Goal: Task Accomplishment & Management: Use online tool/utility

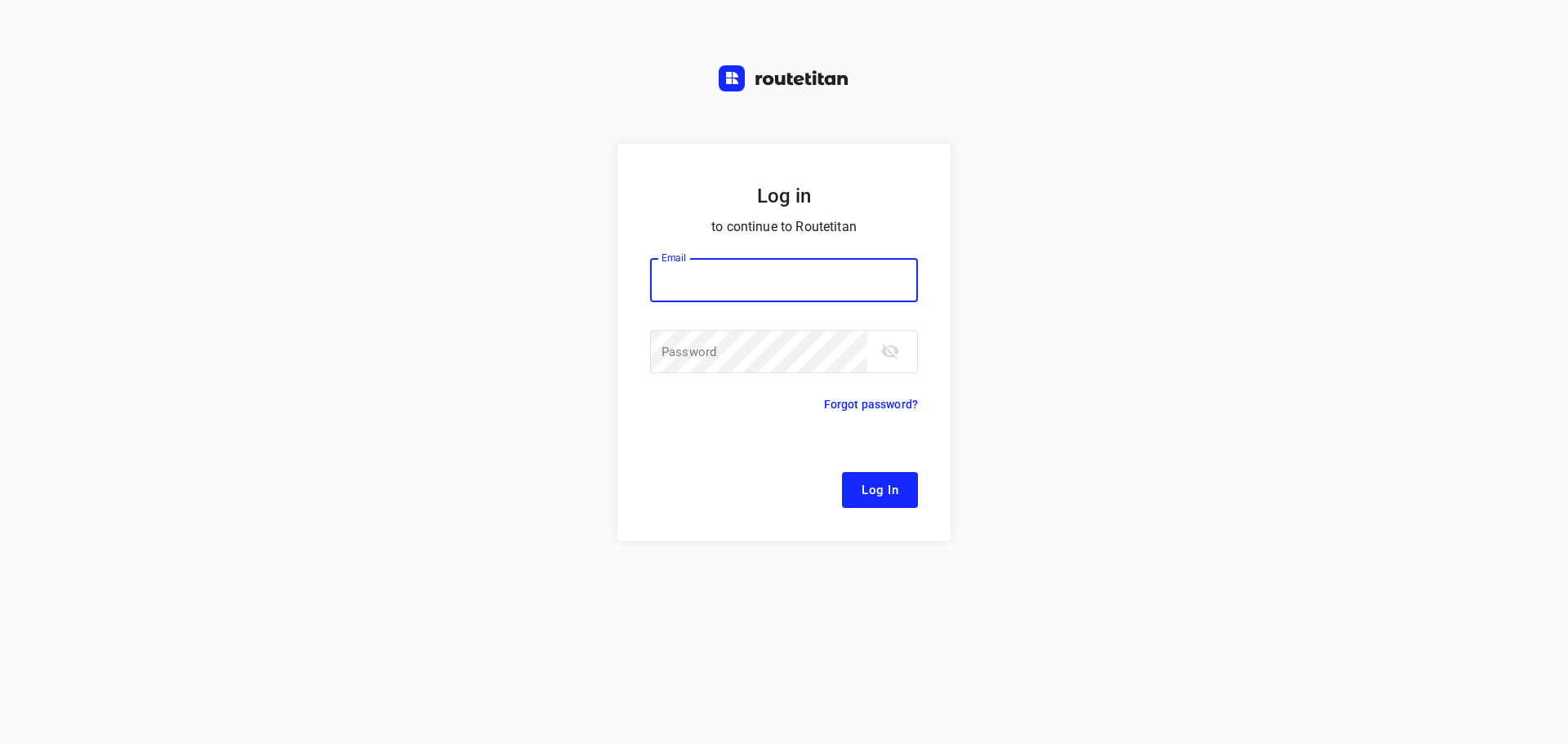
click at [769, 291] on input "email" at bounding box center [784, 280] width 267 height 44
type input "44"
click at [776, 278] on input "44" at bounding box center [784, 280] width 267 height 44
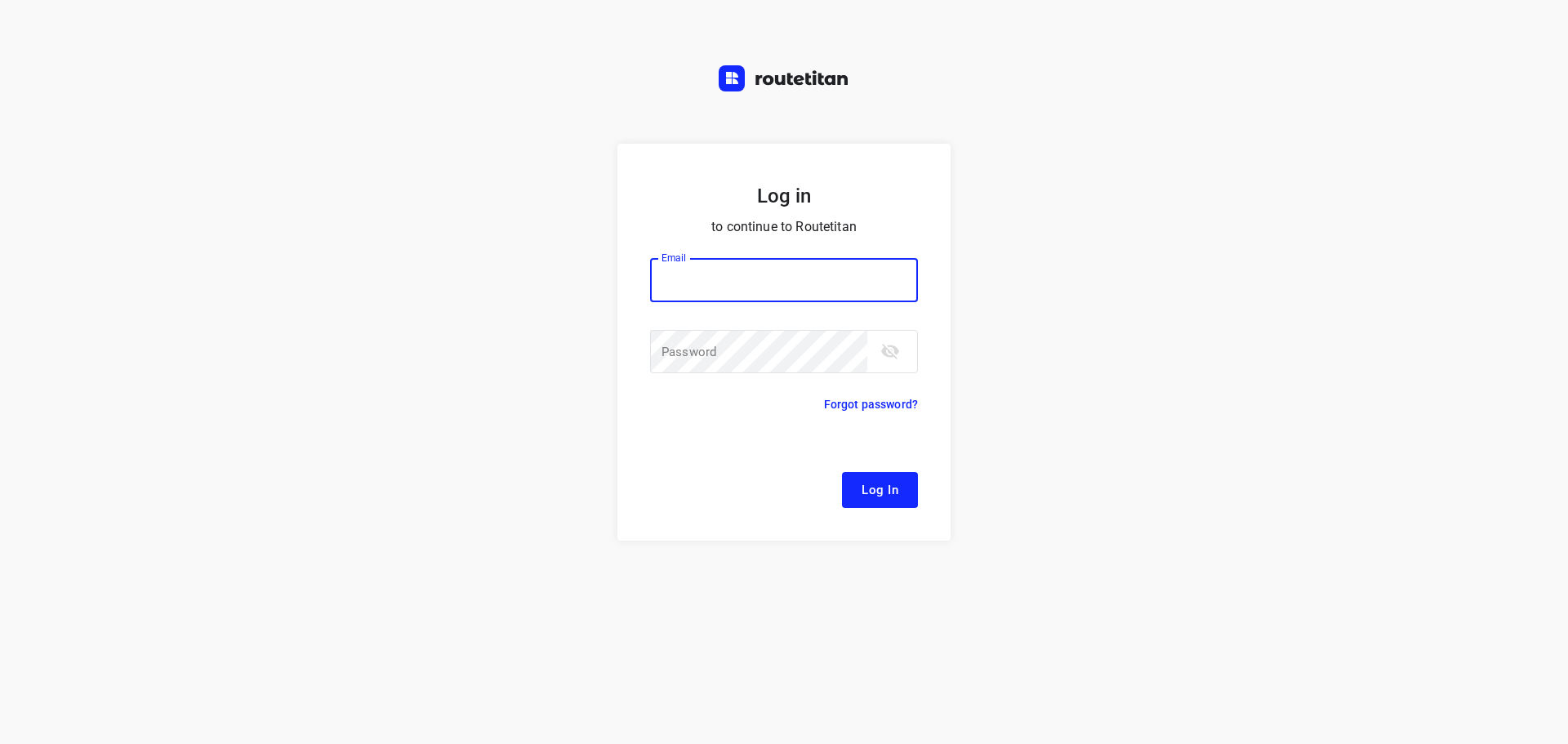
type input "[EMAIL_ADDRESS][DOMAIN_NAME]"
click at [883, 502] on button "Log In" at bounding box center [880, 489] width 76 height 36
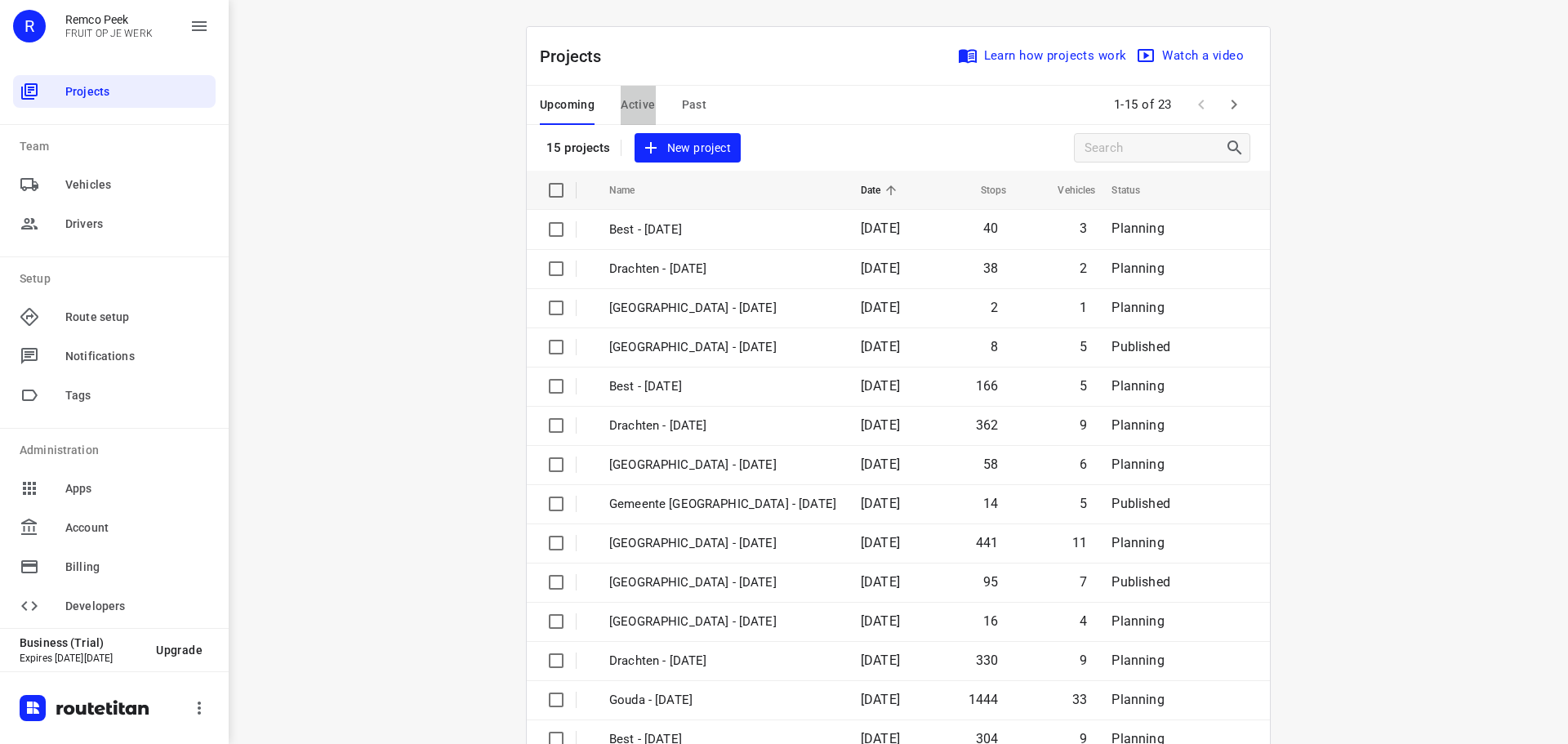
click at [634, 109] on span "Active" at bounding box center [637, 105] width 34 height 20
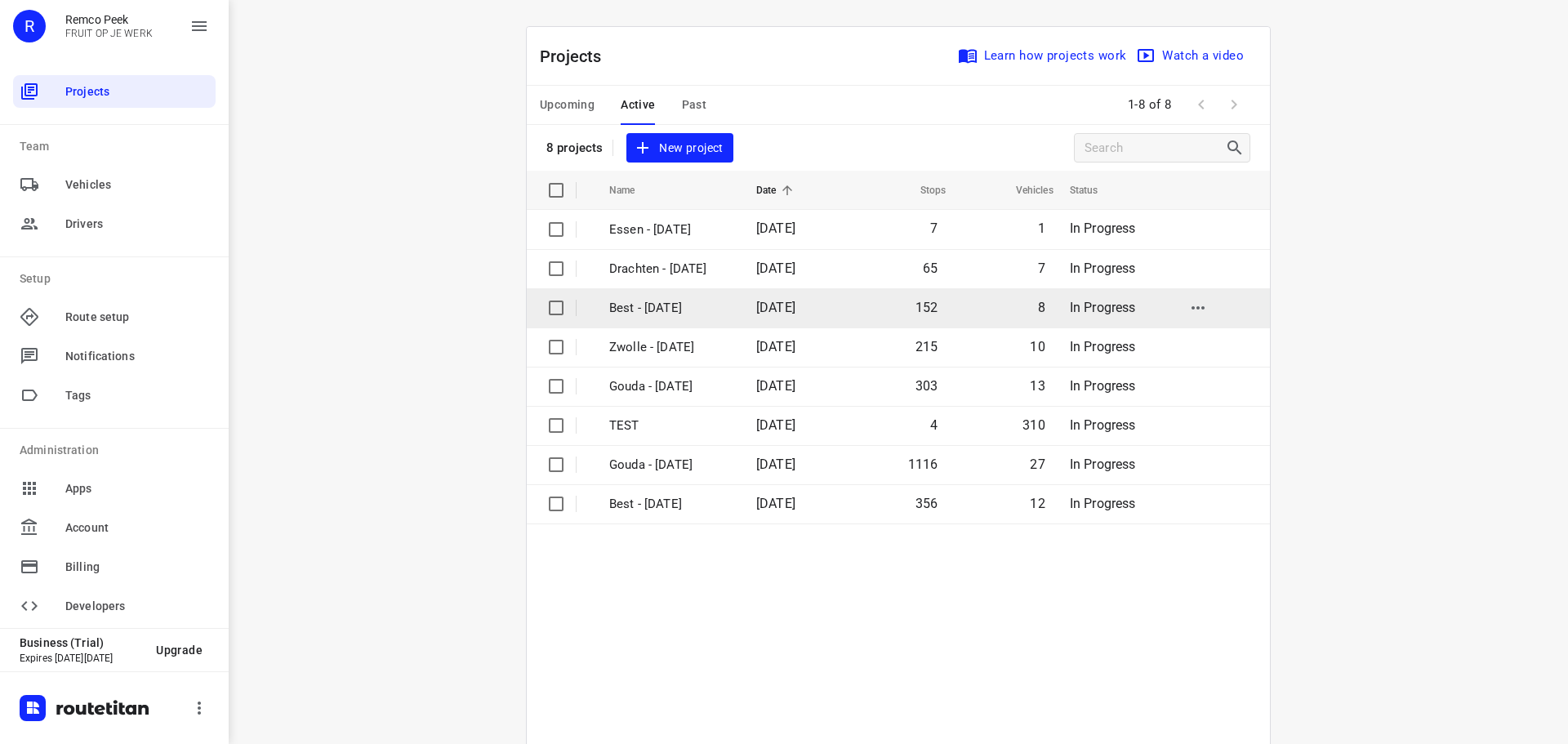
click at [668, 307] on p "Best - [DATE]" at bounding box center [670, 308] width 123 height 19
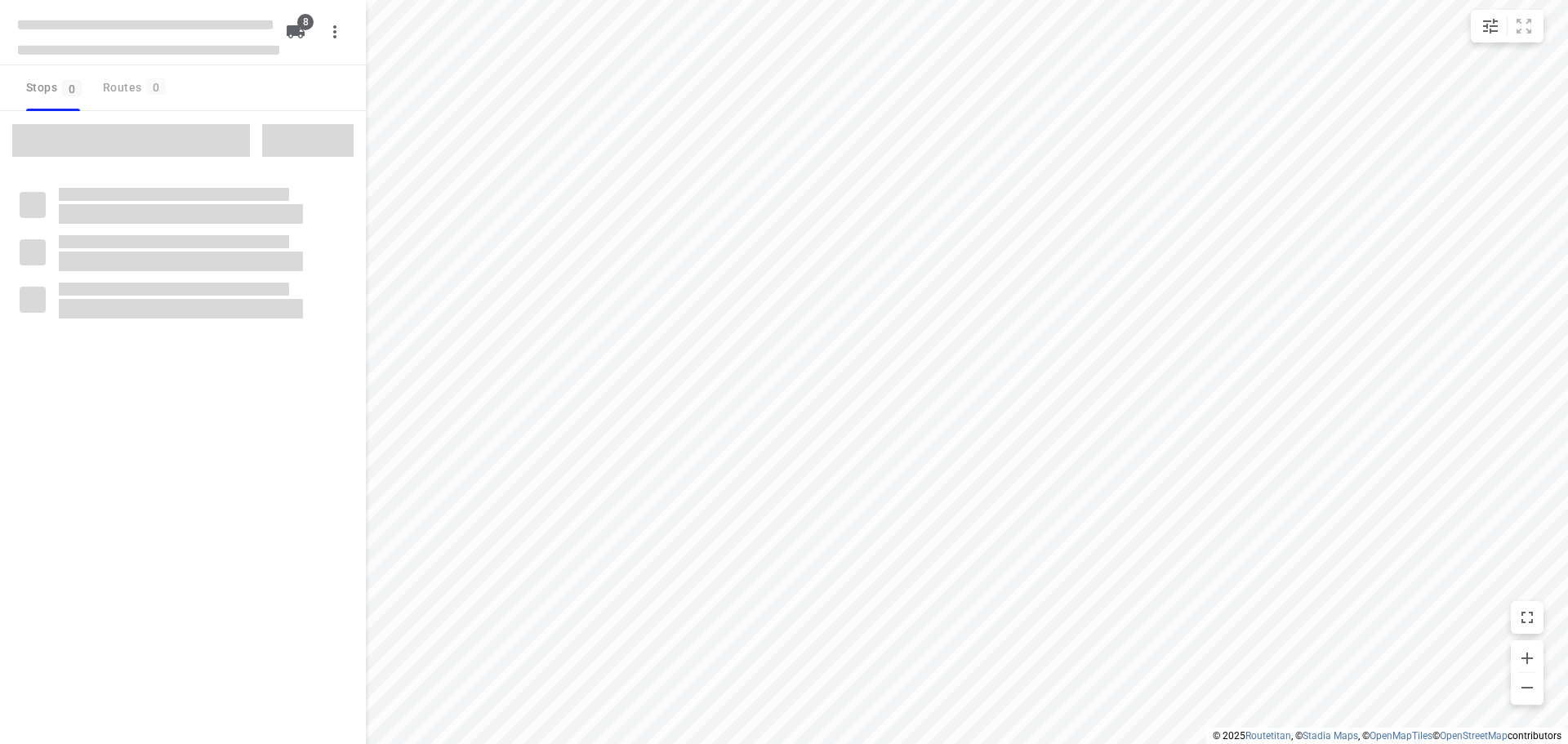
checkbox input "true"
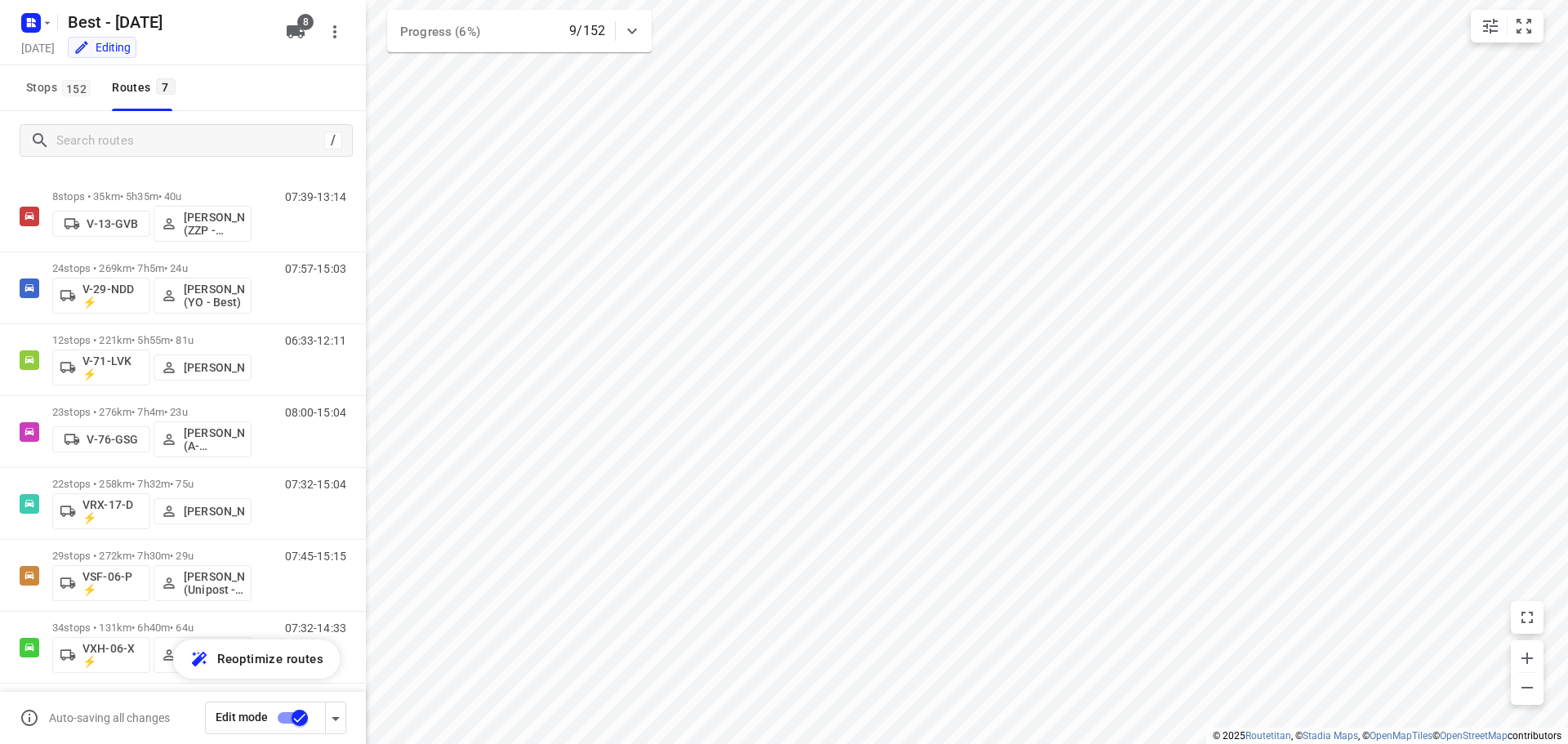
scroll to position [34, 0]
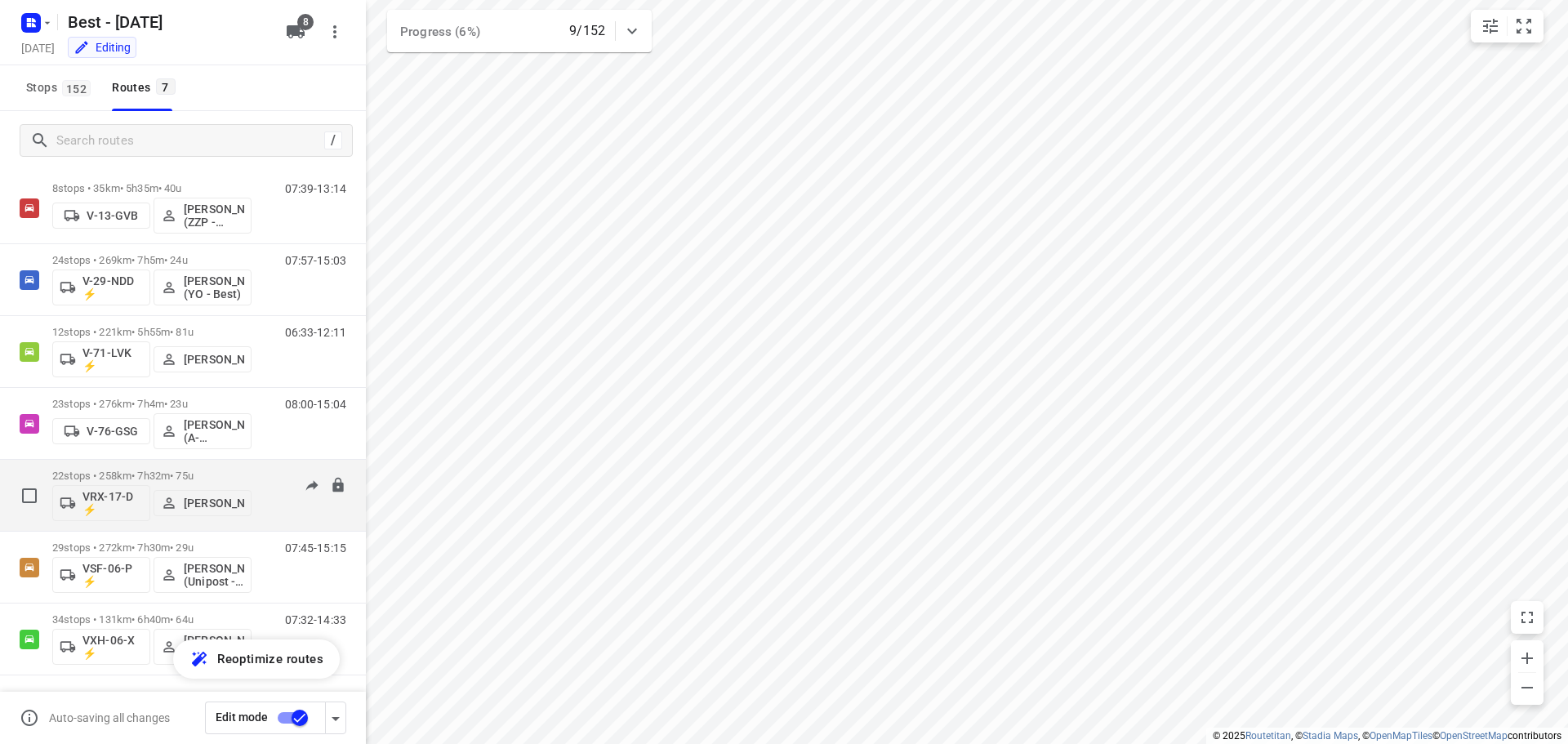
click at [201, 480] on p "22 stops • 258km • 7h32m • 75u" at bounding box center [151, 476] width 200 height 12
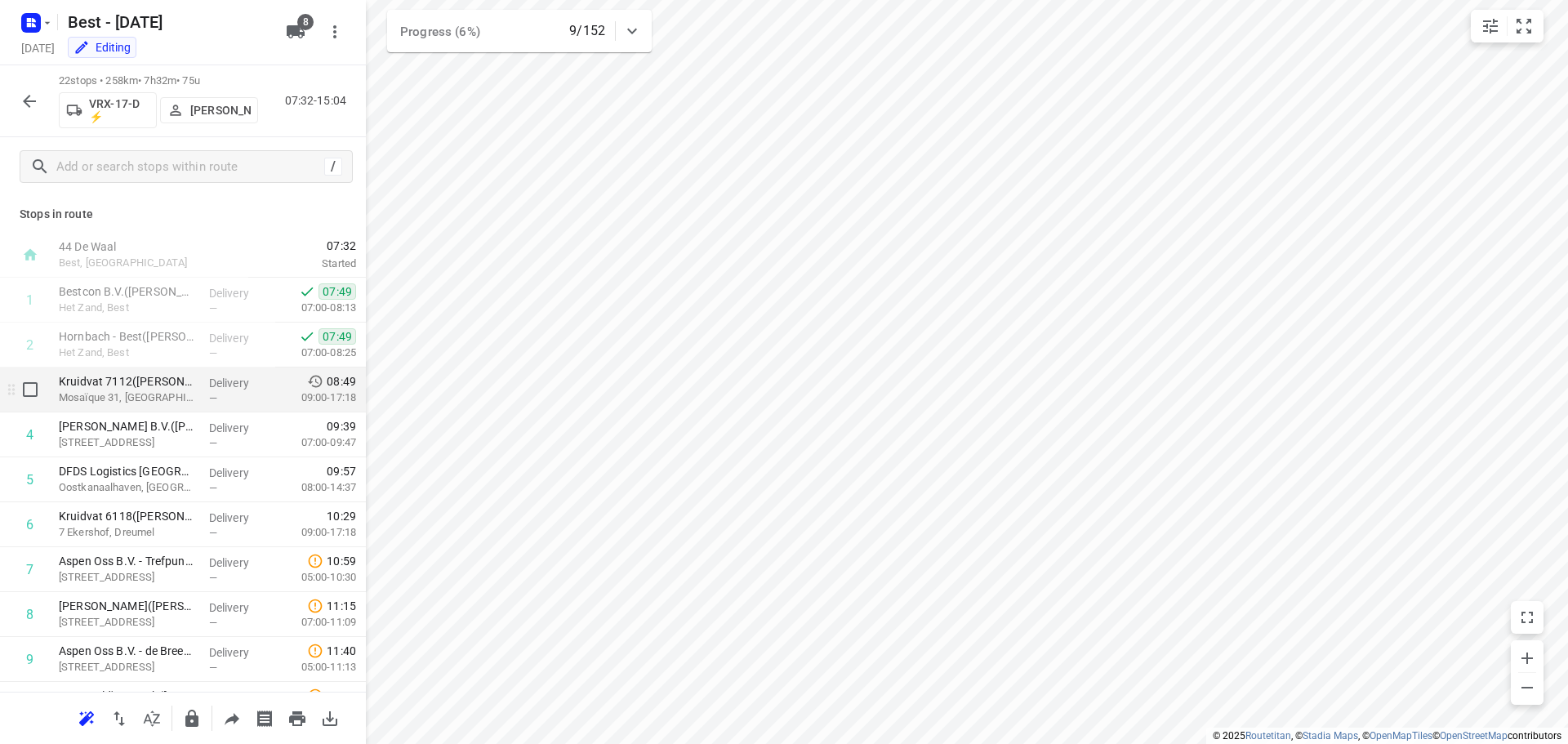
scroll to position [82, 0]
